Goal: Transaction & Acquisition: Purchase product/service

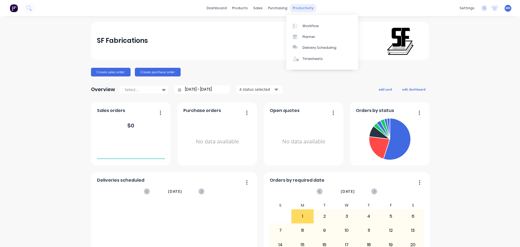
click at [300, 11] on div "productivity" at bounding box center [303, 8] width 26 height 8
click at [304, 22] on link "Workflow" at bounding box center [322, 25] width 72 height 11
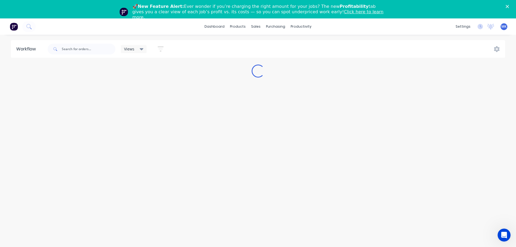
click at [509, 7] on polygon "Close" at bounding box center [507, 6] width 3 height 3
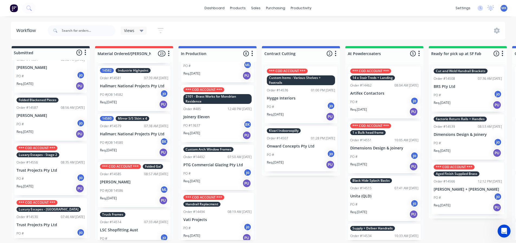
scroll to position [294, 0]
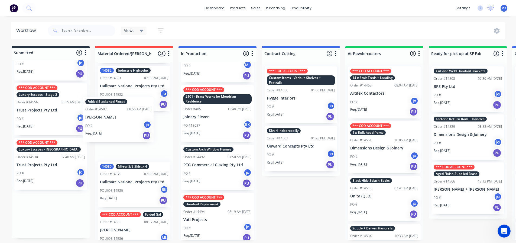
drag, startPoint x: 64, startPoint y: 117, endPoint x: 119, endPoint y: 126, distance: 55.4
click at [119, 126] on div "Submitted 9 Status colour #273444 hex #273444 Save Cancel Summaries Total order…" at bounding box center [448, 143] width 904 height 194
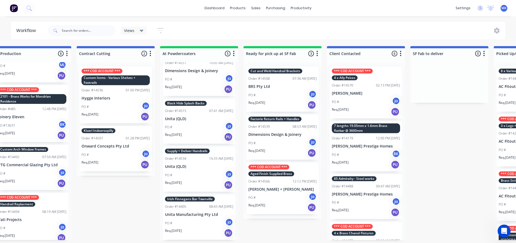
scroll to position [1, 192]
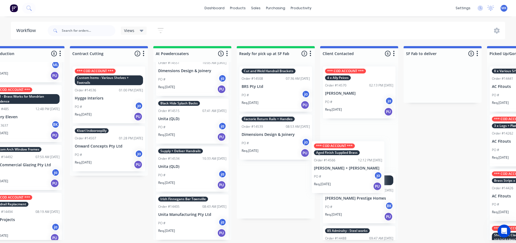
drag, startPoint x: 265, startPoint y: 175, endPoint x: 339, endPoint y: 155, distance: 76.9
click at [339, 155] on div "Submitted 8 Status colour #273444 hex #273444 Save Cancel Summaries Total order…" at bounding box center [256, 143] width 904 height 194
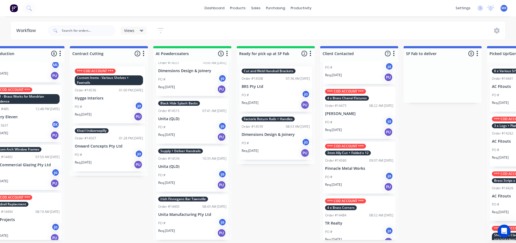
scroll to position [198, 0]
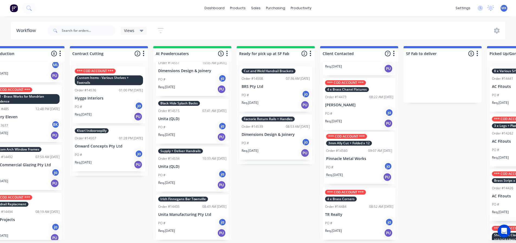
click at [364, 169] on div "*** COD ACCOUNT *** 4 x Ally Peices Order #14570 02:13 PM 25/08/25 Bill Watson …" at bounding box center [359, 151] width 78 height 178
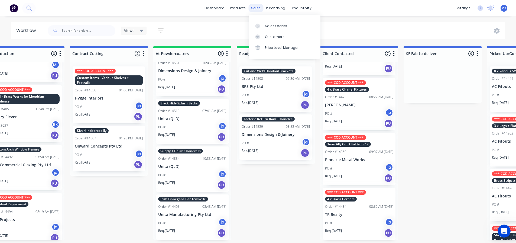
click at [256, 7] on div "sales" at bounding box center [255, 8] width 15 height 8
click at [270, 24] on div "Sales Orders" at bounding box center [276, 26] width 22 height 5
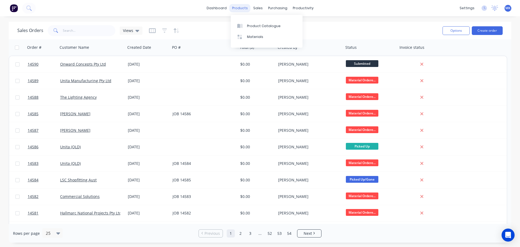
click at [250, 8] on div "products" at bounding box center [239, 8] width 21 height 8
click at [252, 8] on div "sales" at bounding box center [258, 8] width 15 height 8
click at [273, 26] on div "Sales Orders" at bounding box center [278, 26] width 22 height 5
click at [486, 30] on button "Create order" at bounding box center [487, 30] width 31 height 9
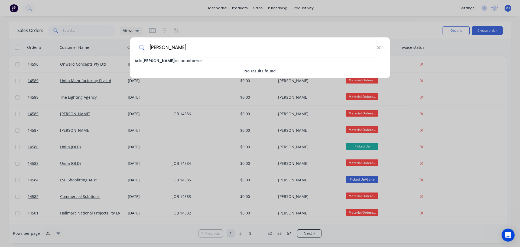
type input "Phil Weatherley"
click at [168, 61] on span "Phil Weatherley" at bounding box center [159, 60] width 32 height 5
select select "AU"
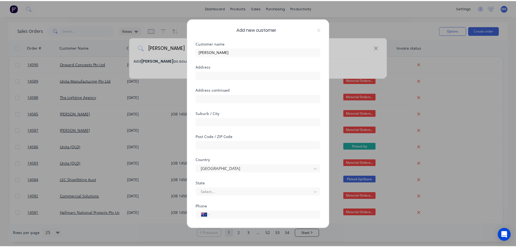
scroll to position [48, 0]
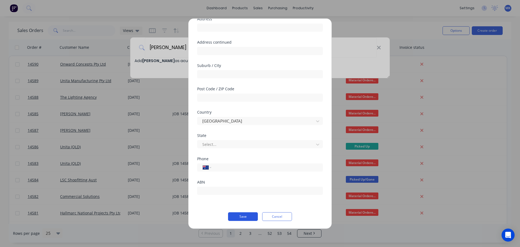
click at [246, 215] on button "Save" at bounding box center [243, 216] width 30 height 9
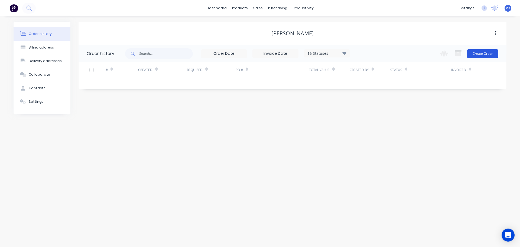
click at [486, 50] on button "Create Order" at bounding box center [482, 53] width 31 height 9
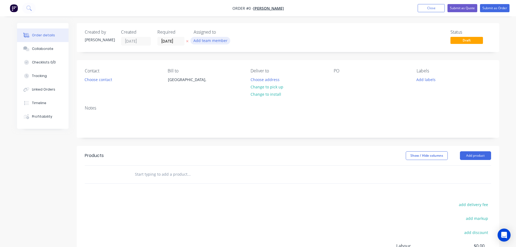
click at [210, 38] on button "Add team member" at bounding box center [210, 40] width 40 height 7
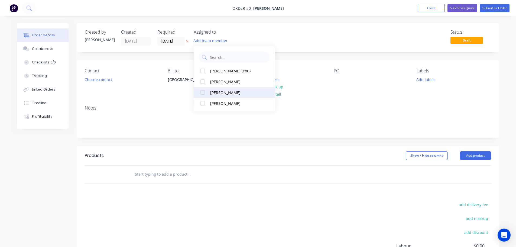
click at [215, 96] on button "jonathan allibone" at bounding box center [234, 92] width 81 height 11
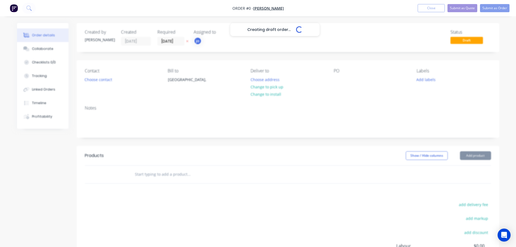
click at [100, 83] on div "Creating draft order... Loading... Order details Collaborate Checklists 0/0 Tra…" at bounding box center [258, 172] width 493 height 299
click at [100, 82] on div "Creating draft order... Loading..." at bounding box center [275, 146] width 516 height 247
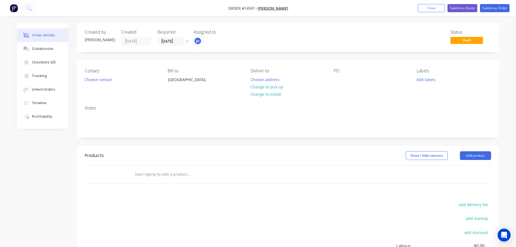
click at [100, 82] on button "Choose contact" at bounding box center [98, 79] width 33 height 7
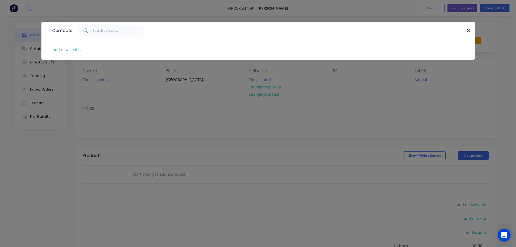
click at [113, 85] on div "Contacts add new contact" at bounding box center [258, 123] width 516 height 247
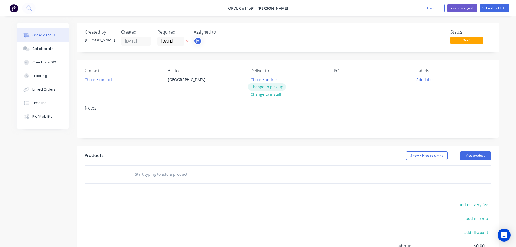
click at [268, 86] on button "Change to pick up" at bounding box center [267, 86] width 38 height 7
click at [434, 82] on button "Add labels" at bounding box center [426, 79] width 25 height 7
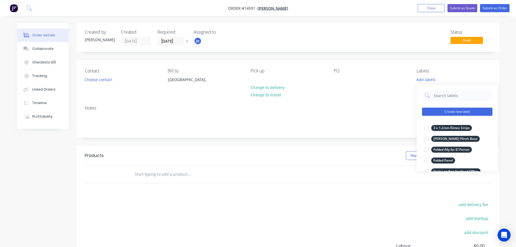
click at [446, 111] on button "Create new label" at bounding box center [457, 112] width 70 height 8
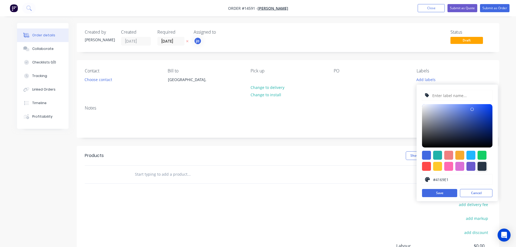
click at [481, 166] on div at bounding box center [482, 166] width 9 height 9
type input "#273444"
click at [467, 97] on input "text" at bounding box center [461, 95] width 58 height 10
paste input "Copper Pipe as Per Sample"
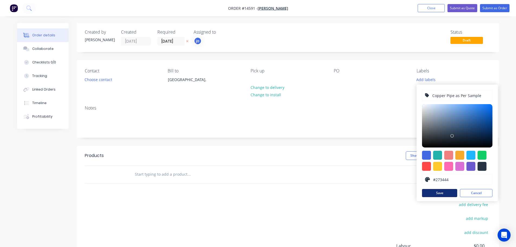
type input "Copper Pipe as Per Sample"
click at [431, 190] on button "Save" at bounding box center [439, 193] width 35 height 8
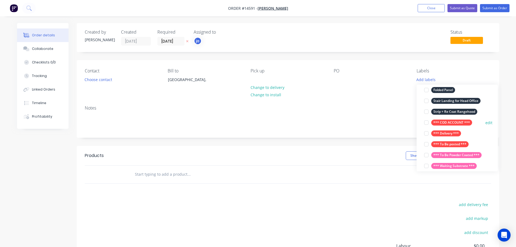
click at [447, 120] on div "*** COD ACCOUNT ***" at bounding box center [451, 122] width 41 height 6
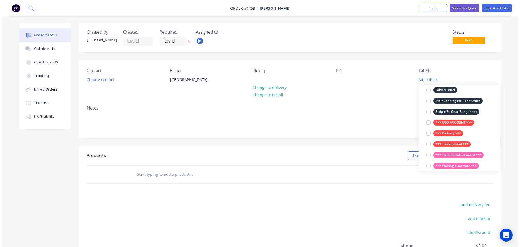
scroll to position [5, 0]
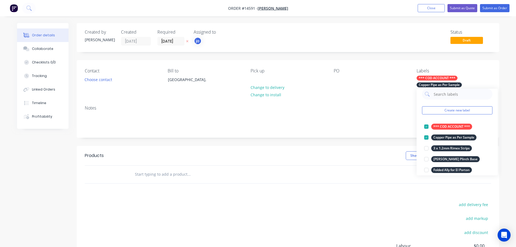
click at [201, 175] on input "text" at bounding box center [189, 174] width 108 height 11
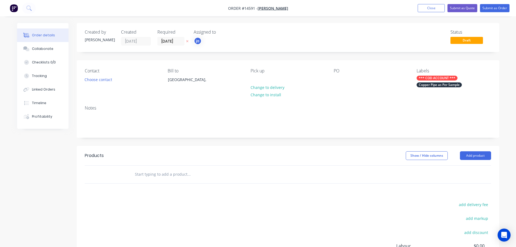
paste input "Copper Pipe as Per Sample"
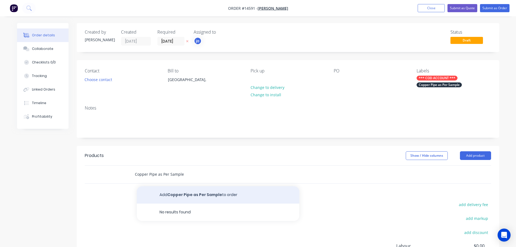
type input "Copper Pipe as Per Sample"
click at [191, 194] on button "Add Copper Pipe as Per Sample to order" at bounding box center [218, 194] width 163 height 17
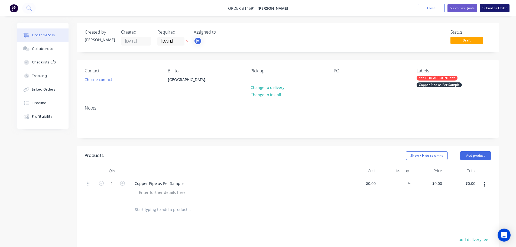
click at [497, 5] on button "Submit as Order" at bounding box center [495, 8] width 30 height 8
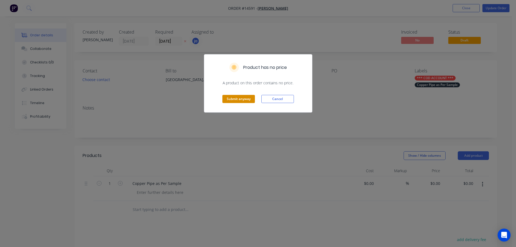
click at [241, 102] on button "Submit anyway" at bounding box center [238, 99] width 33 height 8
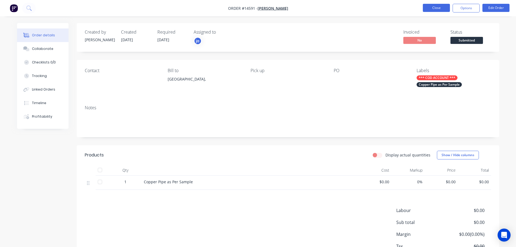
click at [442, 7] on button "Close" at bounding box center [436, 8] width 27 height 8
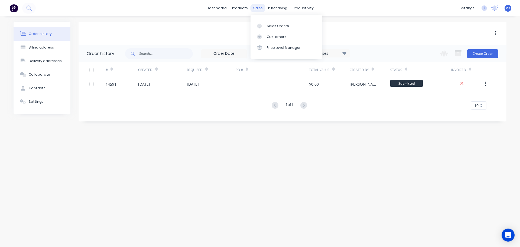
click at [255, 9] on div "sales" at bounding box center [258, 8] width 15 height 8
click at [266, 25] on link "Sales Orders" at bounding box center [287, 25] width 72 height 11
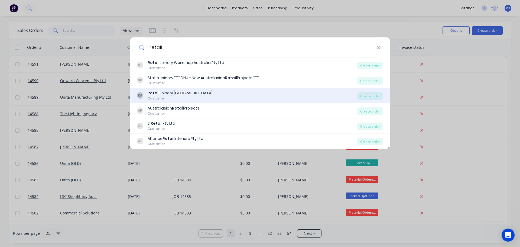
type input "retail"
click at [185, 94] on div "Retail Joinery Australia" at bounding box center [180, 93] width 65 height 6
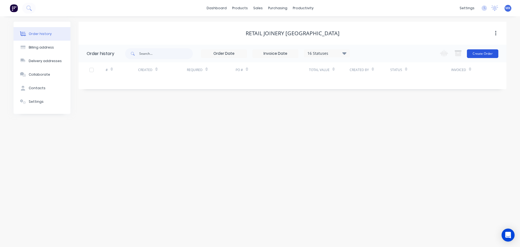
click at [494, 54] on button "Create Order" at bounding box center [482, 53] width 31 height 9
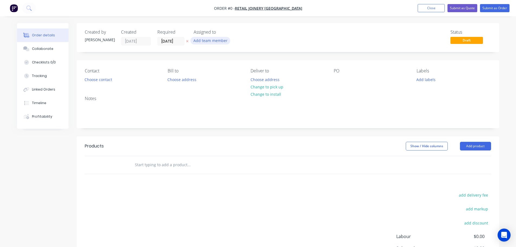
click at [223, 41] on button "Add team member" at bounding box center [210, 40] width 40 height 7
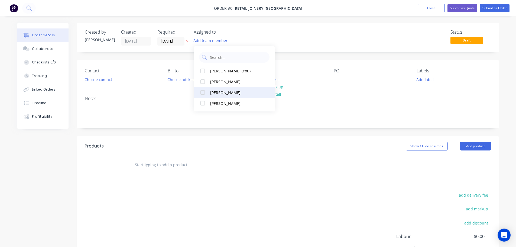
click at [230, 96] on button "jonathan allibone" at bounding box center [234, 92] width 81 height 11
click at [98, 77] on div "Order details Collaborate Checklists 0/0 Tracking Linked Orders Timeline Profit…" at bounding box center [258, 167] width 493 height 289
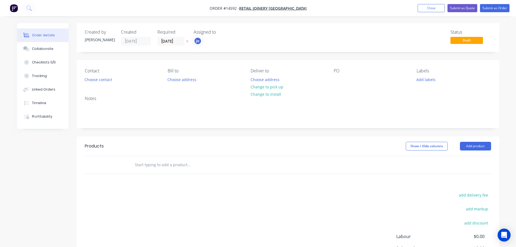
click at [82, 87] on div "Contact Choose contact Bill to Choose address Deliver to Choose address Change …" at bounding box center [288, 75] width 423 height 31
click at [92, 81] on button "Choose contact" at bounding box center [98, 79] width 33 height 7
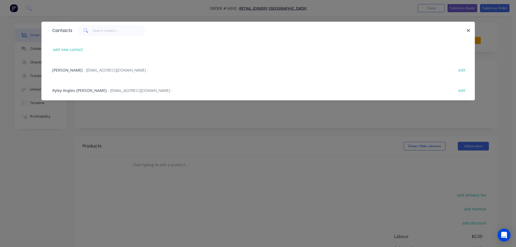
drag, startPoint x: 94, startPoint y: 144, endPoint x: 320, endPoint y: 57, distance: 241.9
click at [95, 144] on div "Contacts add new contact Bianca Lagrosa - ap@retailjoinery.com.au - edit Ryley …" at bounding box center [258, 123] width 516 height 247
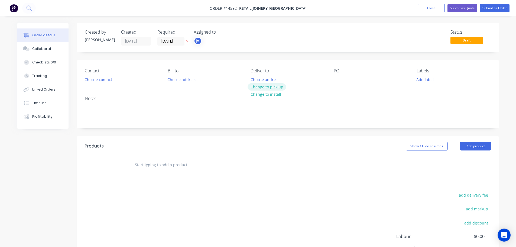
click at [267, 89] on button "Change to pick up" at bounding box center [267, 86] width 38 height 7
click at [421, 77] on button "Add labels" at bounding box center [426, 79] width 25 height 7
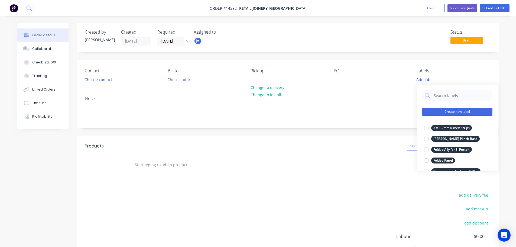
click at [461, 110] on button "Create new label" at bounding box center [457, 112] width 70 height 8
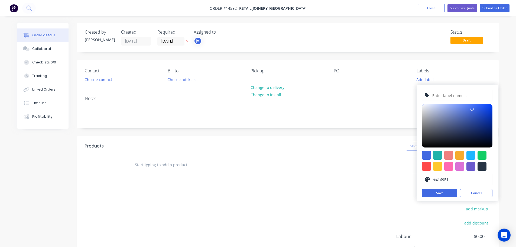
click at [481, 164] on div at bounding box center [482, 166] width 9 height 9
type input "#273444"
click at [438, 96] on input "text" at bounding box center [461, 95] width 58 height 10
paste input "1 x Polish Ribbon Holder"
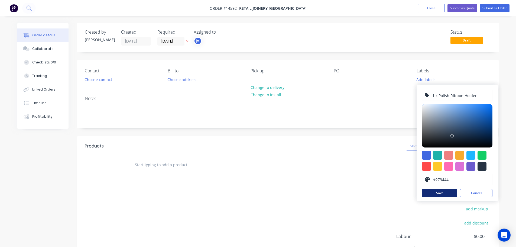
type input "1 x Polish Ribbon Holder"
click at [437, 196] on button "Save" at bounding box center [439, 193] width 35 height 8
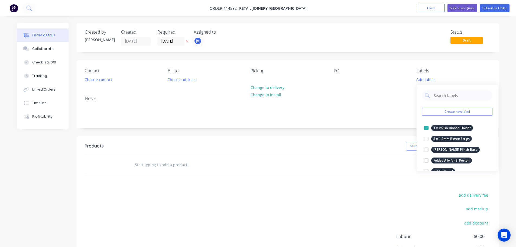
click at [185, 167] on input "text" at bounding box center [189, 164] width 108 height 11
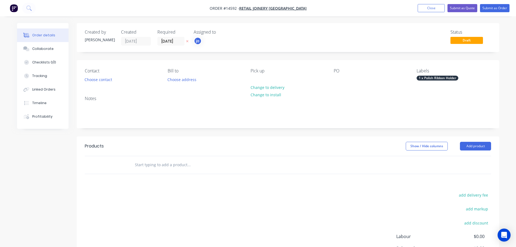
paste input "1 x Polish Ribbon Holder"
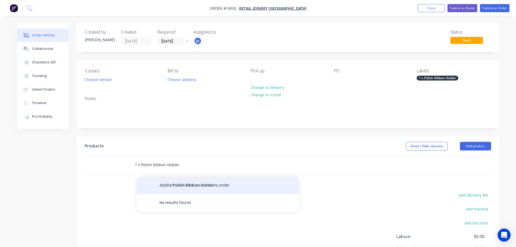
type input "1 x Polish Ribbon Holder"
click at [179, 180] on button "Add 1 x Polish Ribbon Holder to order" at bounding box center [218, 185] width 163 height 17
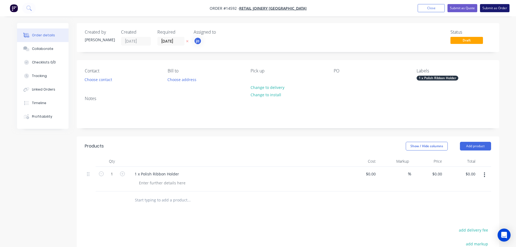
click at [482, 8] on button "Submit as Order" at bounding box center [495, 8] width 30 height 8
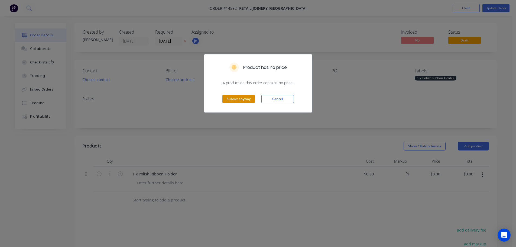
click at [232, 98] on button "Submit anyway" at bounding box center [238, 99] width 33 height 8
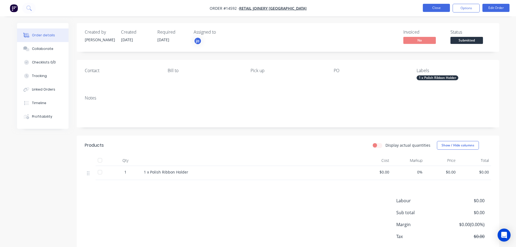
click at [445, 5] on button "Close" at bounding box center [436, 8] width 27 height 8
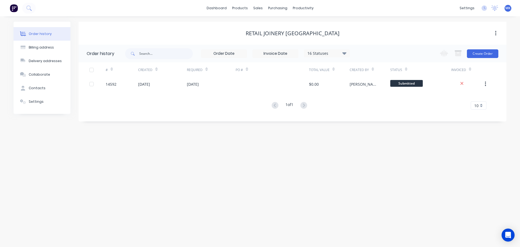
click at [306, 13] on div "dashboard products sales purchasing productivity dashboard products Product Cat…" at bounding box center [260, 8] width 520 height 16
click at [304, 12] on div "productivity" at bounding box center [303, 8] width 26 height 8
click at [307, 24] on div "Workflow" at bounding box center [313, 26] width 16 height 5
